Goal: Task Accomplishment & Management: Complete application form

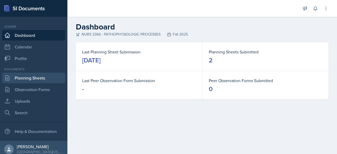
click at [31, 79] on link "Planning Sheets" at bounding box center [33, 78] width 63 height 11
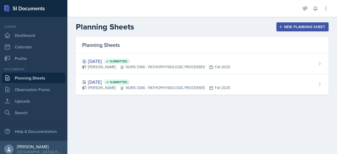
click at [288, 27] on div "New Planning Sheet" at bounding box center [302, 27] width 45 height 4
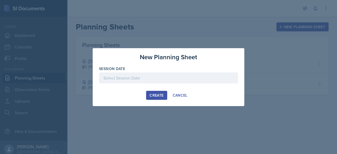
click at [157, 80] on div at bounding box center [168, 77] width 139 height 11
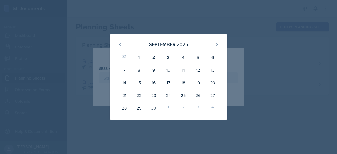
click at [223, 102] on div "[DATE] 31 1 2 3 4 5 6 7 8 9 10 11 12 13 14 15 16 17 18 19 20 21 22 23 24 25 26 …" at bounding box center [169, 77] width 118 height 85
click at [168, 58] on div "3" at bounding box center [168, 57] width 15 height 13
type input "[DATE]"
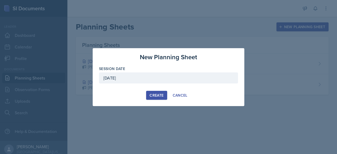
click at [152, 100] on div "New Planning Sheet Session Date September 3rd, 2025 September 2025 31 1 2 3 4 5…" at bounding box center [169, 77] width 152 height 58
click at [157, 98] on div "Create" at bounding box center [157, 95] width 14 height 4
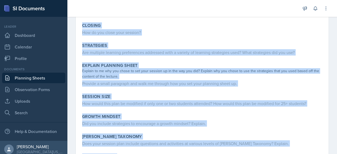
scroll to position [156, 0]
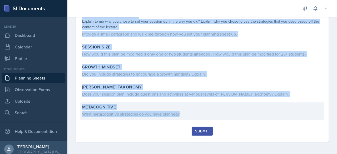
drag, startPoint x: 80, startPoint y: 70, endPoint x: 181, endPoint y: 113, distance: 109.8
click at [181, 113] on div "Content What was the most challenging content from the lecture? Opening How do …" at bounding box center [202, 19] width 240 height 216
click at [181, 113] on div "What metacognitive strategies do you have planned?" at bounding box center [202, 114] width 240 height 6
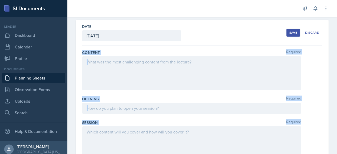
scroll to position [24, 0]
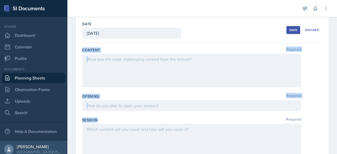
drag, startPoint x: 81, startPoint y: 72, endPoint x: 154, endPoint y: 122, distance: 88.3
click at [154, 122] on div "Session Required" at bounding box center [202, 120] width 240 height 5
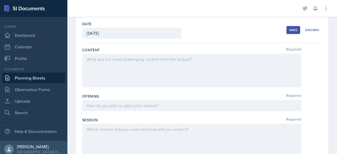
drag, startPoint x: 86, startPoint y: 59, endPoint x: 155, endPoint y: 62, distance: 68.9
click at [155, 62] on div at bounding box center [191, 71] width 219 height 34
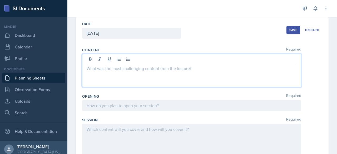
scroll to position [33, 0]
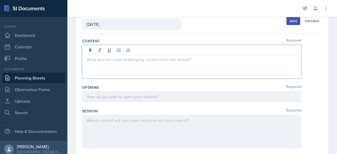
click at [120, 85] on div "Opening Required" at bounding box center [202, 87] width 240 height 5
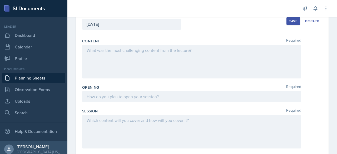
scroll to position [0, 0]
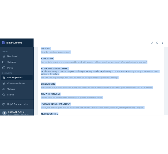
scroll to position [156, 0]
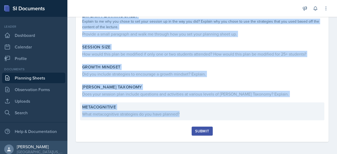
drag, startPoint x: 82, startPoint y: 42, endPoint x: 182, endPoint y: 114, distance: 123.2
click at [182, 114] on div "Content What was the most challenging content from the lecture? Opening How do …" at bounding box center [202, 19] width 240 height 216
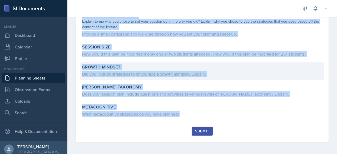
copy div "Content What was the most challenging content from the lecture? Opening How do …"
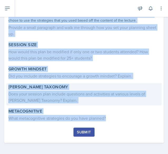
click at [61, 85] on div "[PERSON_NAME] Taxonomy" at bounding box center [83, 86] width 151 height 5
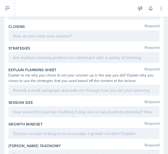
scroll to position [0, 0]
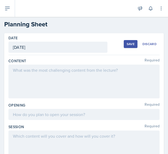
click at [50, 80] on div at bounding box center [83, 82] width 151 height 34
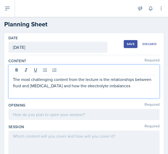
click at [112, 86] on p "The most challenging content from the lecture is the relationships between flui…" at bounding box center [84, 82] width 142 height 13
click at [101, 85] on p "The most challenging content from the lecture is the relationships between flui…" at bounding box center [84, 82] width 142 height 13
click at [113, 86] on p "The most challenging content from the lecture is the relationships between flui…" at bounding box center [84, 82] width 142 height 13
click at [114, 86] on p "The most challenging content from the lecture is the relationships between flui…" at bounding box center [84, 82] width 142 height 13
click at [115, 86] on p "The most challenging content from the lecture is the relationships between flui…" at bounding box center [84, 82] width 142 height 13
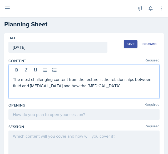
click at [146, 87] on p "The most challenging content from the lecture is the relationships between flui…" at bounding box center [84, 82] width 142 height 13
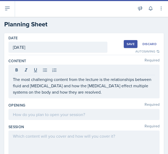
click at [142, 94] on p "The most challenging content from the lecture is the relationships between flui…" at bounding box center [84, 85] width 142 height 19
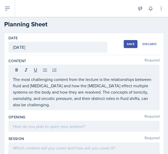
click at [48, 125] on div at bounding box center [83, 126] width 151 height 11
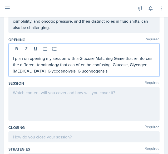
scroll to position [69, 0]
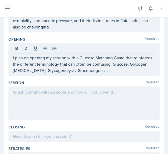
click at [116, 70] on p "I plan on opening my session with a Glucose Matching Game that reinforces the d…" at bounding box center [84, 64] width 142 height 19
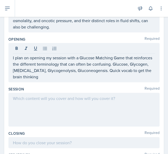
click at [62, 100] on div at bounding box center [83, 110] width 151 height 34
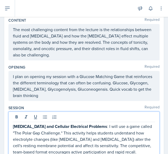
scroll to position [50, 0]
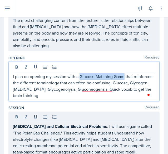
drag, startPoint x: 80, startPoint y: 75, endPoint x: 124, endPoint y: 74, distance: 44.0
click at [124, 74] on p "I plan on opening my session with a Glucose Matching Game that reinforces the d…" at bounding box center [84, 85] width 142 height 25
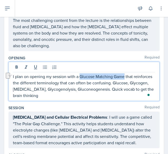
drag, startPoint x: 80, startPoint y: 75, endPoint x: 125, endPoint y: 74, distance: 45.1
click at [125, 74] on p "I plan on opening my session with a Glucose Matching Game that reinforces the d…" at bounding box center [84, 85] width 142 height 25
click at [16, 68] on icon at bounding box center [17, 66] width 2 height 3
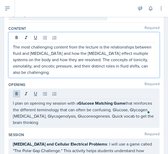
click at [70, 51] on p "The most challenging content from the lecture is the relationships between flui…" at bounding box center [84, 60] width 142 height 32
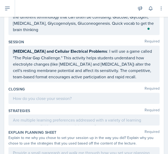
scroll to position [118, 0]
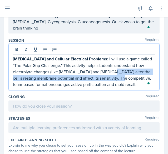
drag, startPoint x: 120, startPoint y: 69, endPoint x: 133, endPoint y: 81, distance: 17.8
click at [133, 81] on p "Electrolyte Imbalances and Cellular Electrical Problems : I will use a game cal…" at bounding box center [84, 72] width 142 height 32
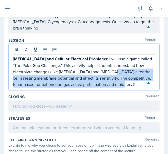
scroll to position [109, 0]
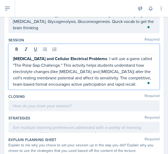
click at [138, 83] on p "Electrolyte Imbalances and Cellular Electrical Problems : I will use a game cal…" at bounding box center [84, 71] width 142 height 32
click at [121, 77] on p "Electrolyte Imbalances and Cellular Electrical Problems : I will use a game cal…" at bounding box center [84, 71] width 142 height 32
click at [96, 81] on p "Electrolyte Imbalances and Cellular Electrical Problems : I will use a game cal…" at bounding box center [84, 71] width 142 height 32
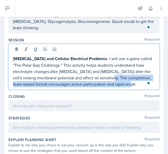
drag, startPoint x: 120, startPoint y: 76, endPoint x: 141, endPoint y: 97, distance: 29.4
click at [141, 97] on div "Content Required The most challenging content from the lecture is the relations…" at bounding box center [83, 101] width 151 height 311
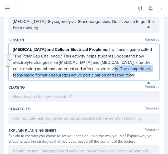
scroll to position [99, 0]
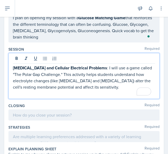
click at [126, 77] on p "[MEDICAL_DATA] and Cellular Electrical Problems : I will use a game called "The…" at bounding box center [84, 78] width 142 height 26
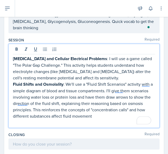
click at [86, 84] on p "Fluid Shifts and Osmolality : We'll use a "Fluid Shift Scenarios" activity with…" at bounding box center [84, 100] width 142 height 38
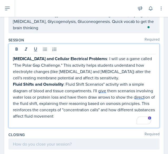
click at [105, 83] on p "Fluid Shifts and Osmolality : Fluid Shift Scenarios" activity with a simple dia…" at bounding box center [84, 100] width 142 height 38
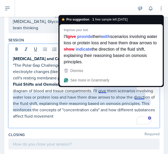
click at [95, 115] on p "Fluid Shifts and Osmolality : Fluid Shift Scenarios activity with a simple diag…" at bounding box center [84, 100] width 142 height 38
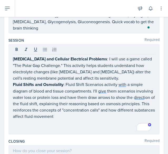
scroll to position [108, 0]
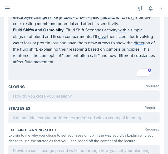
click at [56, 98] on div at bounding box center [83, 95] width 151 height 11
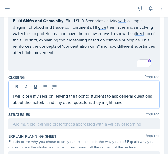
click at [145, 104] on p "I will close my session leaving the floor to students to ask general questions …" at bounding box center [84, 99] width 142 height 13
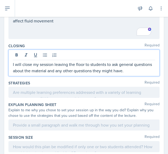
click at [101, 92] on div at bounding box center [83, 92] width 151 height 11
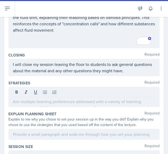
click at [68, 103] on p at bounding box center [84, 101] width 142 height 6
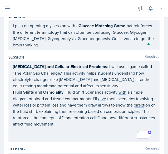
scroll to position [196, 0]
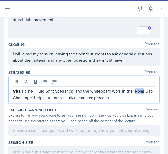
drag, startPoint x: 135, startPoint y: 90, endPoint x: 143, endPoint y: 90, distance: 8.4
click at [143, 90] on p "Visual: The "Fluid Shift Scenarios" and the whiteboard work in the "Polar Gap C…" at bounding box center [84, 94] width 142 height 13
click at [99, 102] on div "Strategies Required Visual: The "Fluid Shift Scenarios" and the whiteboard work…" at bounding box center [83, 87] width 151 height 37
drag, startPoint x: 135, startPoint y: 82, endPoint x: 142, endPoint y: 84, distance: 6.6
click at [142, 84] on div "Visual: The "Fluid Shift Scenarios" and the whiteboard work in the "Polar Gap C…" at bounding box center [83, 89] width 151 height 27
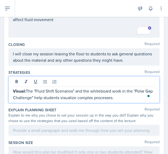
click at [125, 89] on p "Visual: The "Fluid Shift Scenarios" and the whiteboard work in the "Polar Gap C…" at bounding box center [84, 94] width 142 height 13
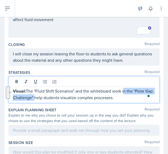
drag, startPoint x: 124, startPoint y: 89, endPoint x: 42, endPoint y: 99, distance: 82.8
click at [42, 99] on p "Visual: The "Fluid Shift Scenarios" and the whiteboard work in the "Polar Gap C…" at bounding box center [84, 94] width 142 height 13
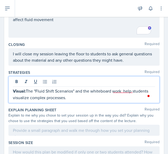
click at [81, 96] on p "Visual: The "Fluid Shift Scenarios" and the whiteboard work help students visua…" at bounding box center [84, 94] width 142 height 13
click at [81, 97] on p "Visual: The "Fluid Shift Scenarios" and the whiteboard work help students visua…" at bounding box center [84, 94] width 142 height 13
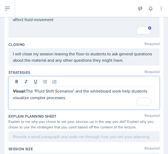
click at [86, 98] on p "Visual: The "Fluid Shift Scenarios" and the whiteboard work help students visua…" at bounding box center [84, 94] width 142 height 13
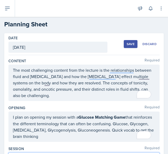
scroll to position [126, 0]
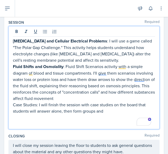
click at [110, 109] on p "Case Studies: I will finish the session with case studies on the board that stu…" at bounding box center [84, 107] width 142 height 13
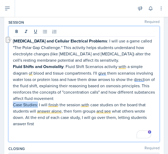
drag, startPoint x: 14, startPoint y: 104, endPoint x: 38, endPoint y: 105, distance: 24.3
click at [38, 105] on p "Case Studies: I will finish the session with case studies on the board that stu…" at bounding box center [84, 113] width 142 height 25
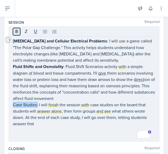
click at [14, 29] on icon at bounding box center [16, 31] width 5 height 5
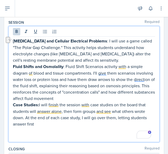
click at [40, 127] on p "To enrich screen reader interactions, please activate Accessibility in Grammarl…" at bounding box center [84, 130] width 142 height 6
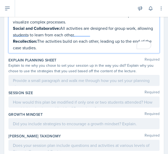
scroll to position [318, 0]
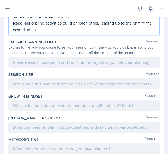
click at [56, 61] on div at bounding box center [83, 62] width 151 height 11
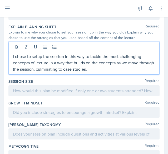
scroll to position [315, 0]
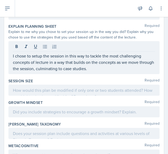
click at [42, 89] on p at bounding box center [84, 90] width 142 height 6
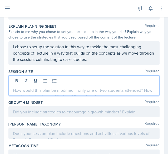
click at [111, 58] on p "I chose to setup the session in this way to tackle the most challenging concept…" at bounding box center [84, 52] width 142 height 19
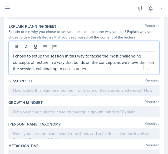
scroll to position [324, 0]
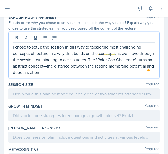
click at [84, 65] on p "I chose to setup the session in this way to tackle the most challenging concept…" at bounding box center [84, 60] width 142 height 32
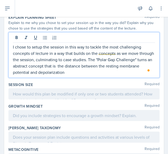
click at [106, 71] on p "I chose to setup the session in this way to tackle the most challenging concept…" at bounding box center [84, 60] width 142 height 32
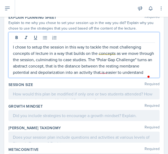
click at [60, 75] on p "I chose to setup the session in this way to tackle the most challenging concept…" at bounding box center [84, 60] width 142 height 32
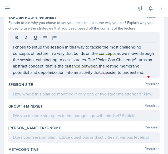
click at [61, 75] on p "I chose to setup the session in this way to tackle the most challenging concept…" at bounding box center [84, 60] width 142 height 32
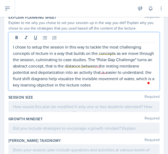
click at [41, 76] on p "I chose to setup the session in this way to tackle the most challenging concept…" at bounding box center [84, 66] width 142 height 44
click at [144, 85] on p "I chose to setup the session in this way to tackle the most challenging concept…" at bounding box center [84, 66] width 142 height 44
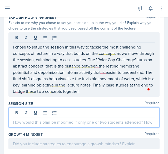
click at [31, 114] on div at bounding box center [83, 117] width 151 height 20
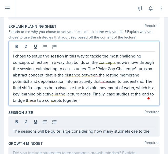
scroll to position [324, 0]
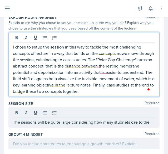
click at [153, 120] on div "The sessions will be quite large considering how many studnets cae to the" at bounding box center [83, 117] width 151 height 20
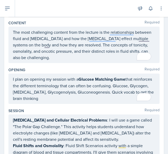
scroll to position [94, 0]
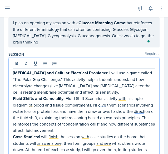
click at [127, 82] on p "[MEDICAL_DATA] and Cellular Electrical Problems : I will use a game called "The…" at bounding box center [84, 83] width 142 height 26
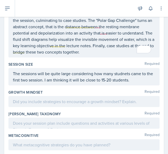
scroll to position [368, 0]
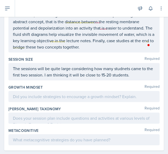
click at [46, 91] on div at bounding box center [83, 96] width 151 height 11
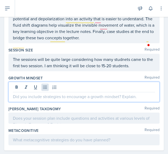
scroll to position [360, 0]
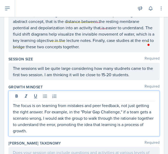
click at [44, 109] on p "The focus is on learning from mistakes and peer feedback, not just getting the …" at bounding box center [84, 118] width 142 height 32
drag, startPoint x: 44, startPoint y: 109, endPoint x: 70, endPoint y: 108, distance: 26.4
click at [70, 108] on p "The focus is on learning from mistakes and peer feedback, not just getting the …" at bounding box center [84, 118] width 142 height 32
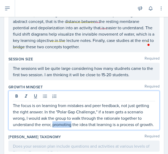
drag, startPoint x: 53, startPoint y: 123, endPoint x: 71, endPoint y: 124, distance: 17.9
click at [71, 124] on p "The focus is on learning from mistakes and peer feedback, not just getting the …" at bounding box center [84, 114] width 142 height 25
click at [96, 105] on p "The focus is on learning from mistakes and peer feedback, not just getting the …" at bounding box center [84, 114] width 142 height 25
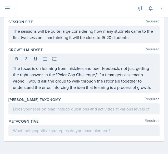
click at [39, 109] on div at bounding box center [83, 108] width 151 height 11
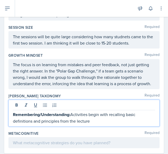
scroll to position [407, 0]
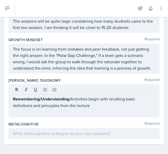
click at [108, 109] on p "Remembering/Understanding: Activities begin with recalling basic definitions an…" at bounding box center [84, 102] width 142 height 13
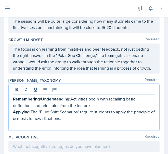
click at [92, 122] on p "Applying: The "Fluid Shift Scenarios" require students to apply the principle o…" at bounding box center [84, 115] width 142 height 13
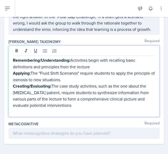
scroll to position [446, 0]
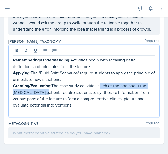
drag, startPoint x: 100, startPoint y: 90, endPoint x: 40, endPoint y: 98, distance: 60.3
click at [40, 98] on p "Creating/Evaluating: The case study activities, such as the one about the cance…" at bounding box center [84, 95] width 142 height 26
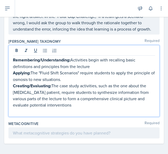
scroll to position [445, 0]
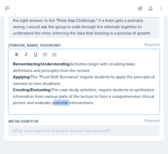
drag, startPoint x: 95, startPoint y: 104, endPoint x: 110, endPoint y: 102, distance: 15.6
click at [110, 102] on p "Creating/Evaluating: The case study activities, require students to synthesize …" at bounding box center [84, 95] width 142 height 19
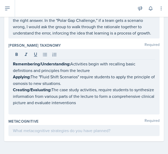
click at [33, 134] on div at bounding box center [83, 130] width 151 height 11
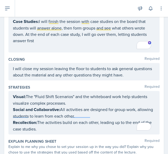
scroll to position [192, 0]
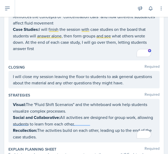
click at [145, 81] on p "I will close my session leaving the floor to students to ask general questions …" at bounding box center [84, 79] width 142 height 13
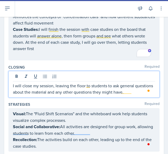
click at [145, 91] on p "I will close my session, leaving the floor to students to ask general questions…" at bounding box center [84, 88] width 142 height 13
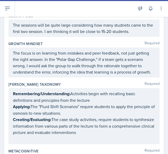
scroll to position [470, 0]
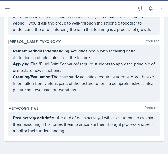
click at [84, 130] on p "Post-activity debrief: At the end of each activity, I will ask students to expl…" at bounding box center [84, 123] width 142 height 19
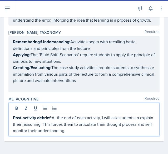
scroll to position [461, 0]
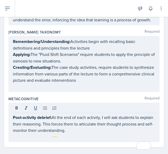
click at [89, 133] on p "Post-activity debrief: At the end of each activity, I will ask students to expl…" at bounding box center [84, 123] width 142 height 19
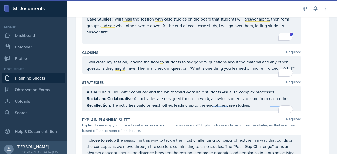
scroll to position [0, 0]
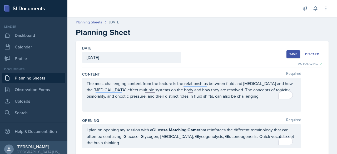
click at [168, 53] on div "Save" at bounding box center [294, 54] width 8 height 4
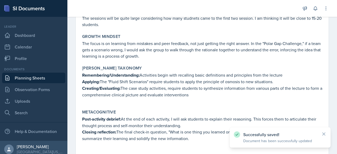
scroll to position [334, 0]
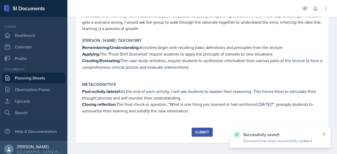
click at [168, 133] on div "Submit" at bounding box center [202, 132] width 14 height 4
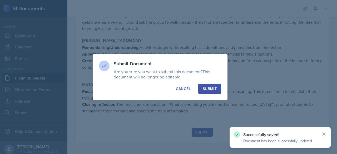
click at [168, 86] on div "Submit" at bounding box center [210, 88] width 14 height 5
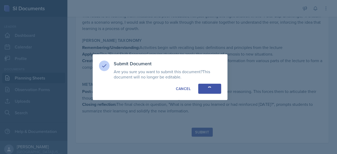
scroll to position [319, 0]
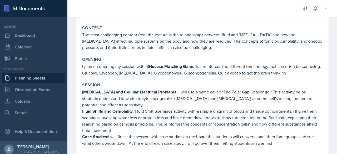
scroll to position [44, 0]
click at [212, 103] on p "[MEDICAL_DATA] and Cellular Electrical Problems : I will use a game called "The…" at bounding box center [202, 98] width 240 height 19
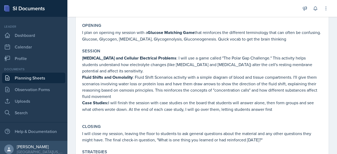
scroll to position [9, 0]
